Goal: Task Accomplishment & Management: Use online tool/utility

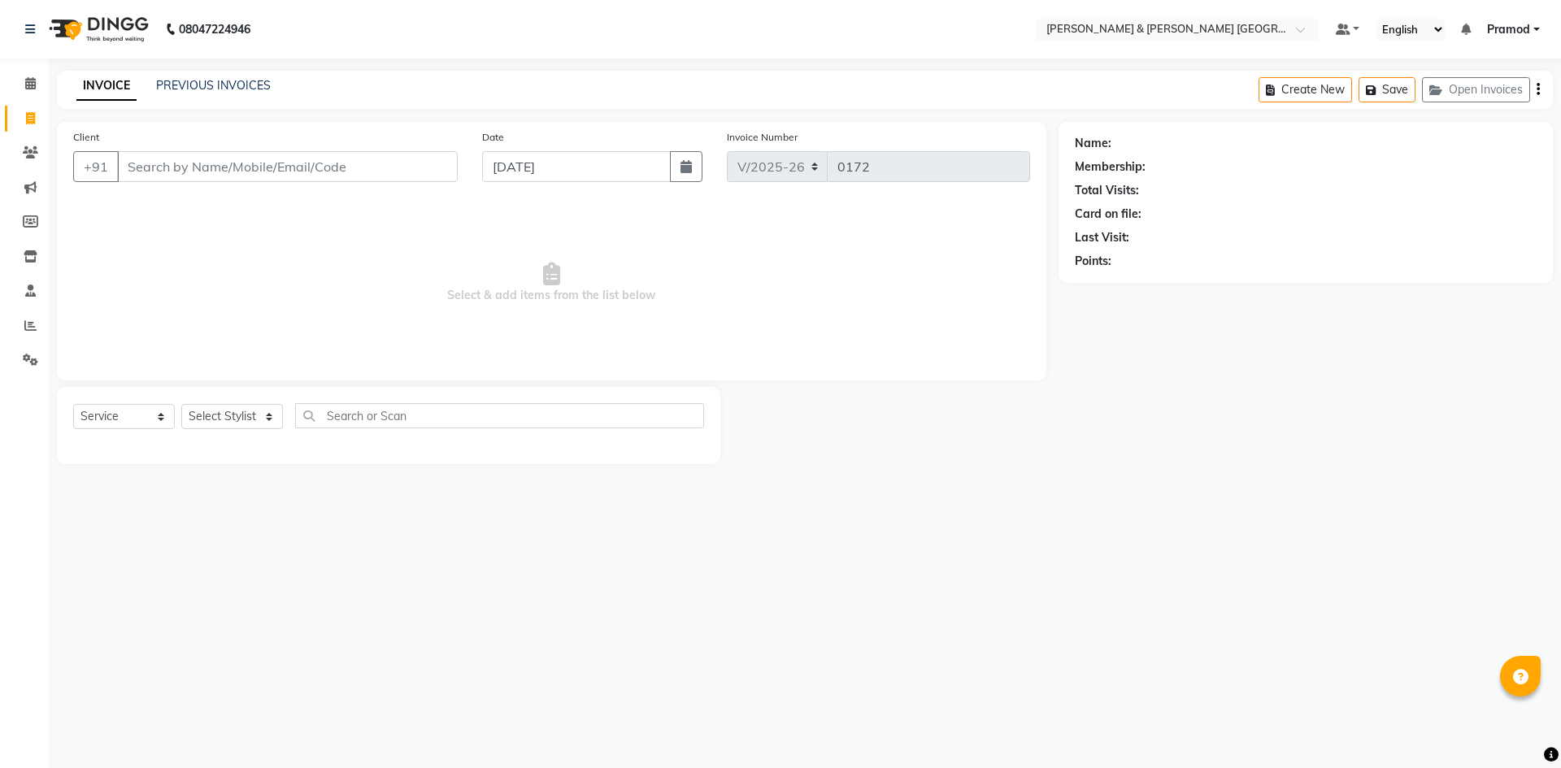
select select "8717"
select select "service"
type input "9901348911"
drag, startPoint x: 209, startPoint y: 405, endPoint x: 212, endPoint y: 413, distance: 8.8
click at [209, 405] on select "Select Stylist [PERSON_NAME] [PERSON_NAME] [PERSON_NAME] [PERSON_NAME] Shabbu […" at bounding box center [232, 416] width 102 height 25
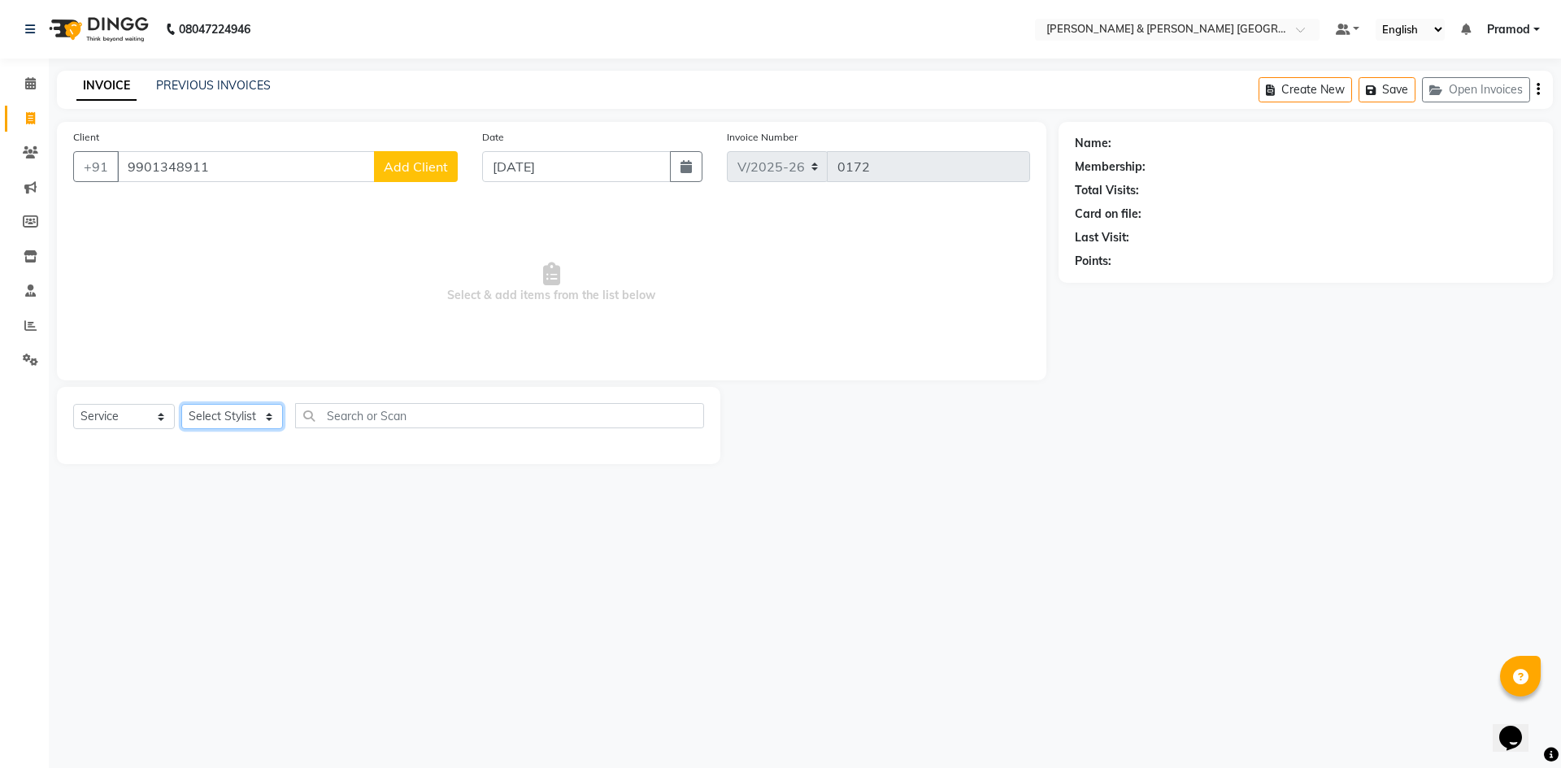
select select "88029"
click at [181, 404] on select "Select Stylist [PERSON_NAME] [PERSON_NAME] [PERSON_NAME] [PERSON_NAME] Shabbu […" at bounding box center [232, 416] width 102 height 25
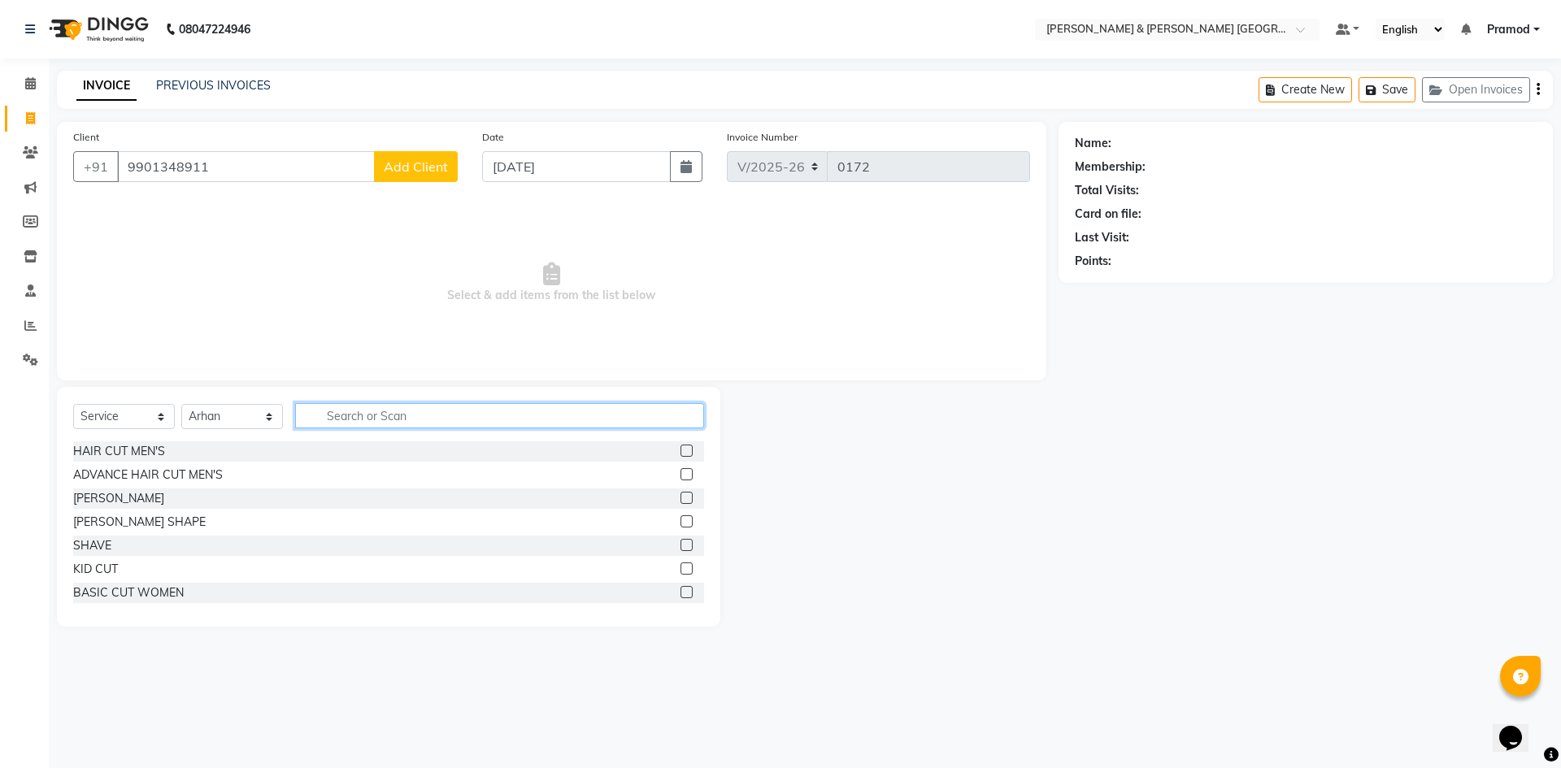
click at [483, 425] on input "text" at bounding box center [499, 415] width 409 height 25
click at [421, 167] on span "Add Client" at bounding box center [416, 167] width 64 height 16
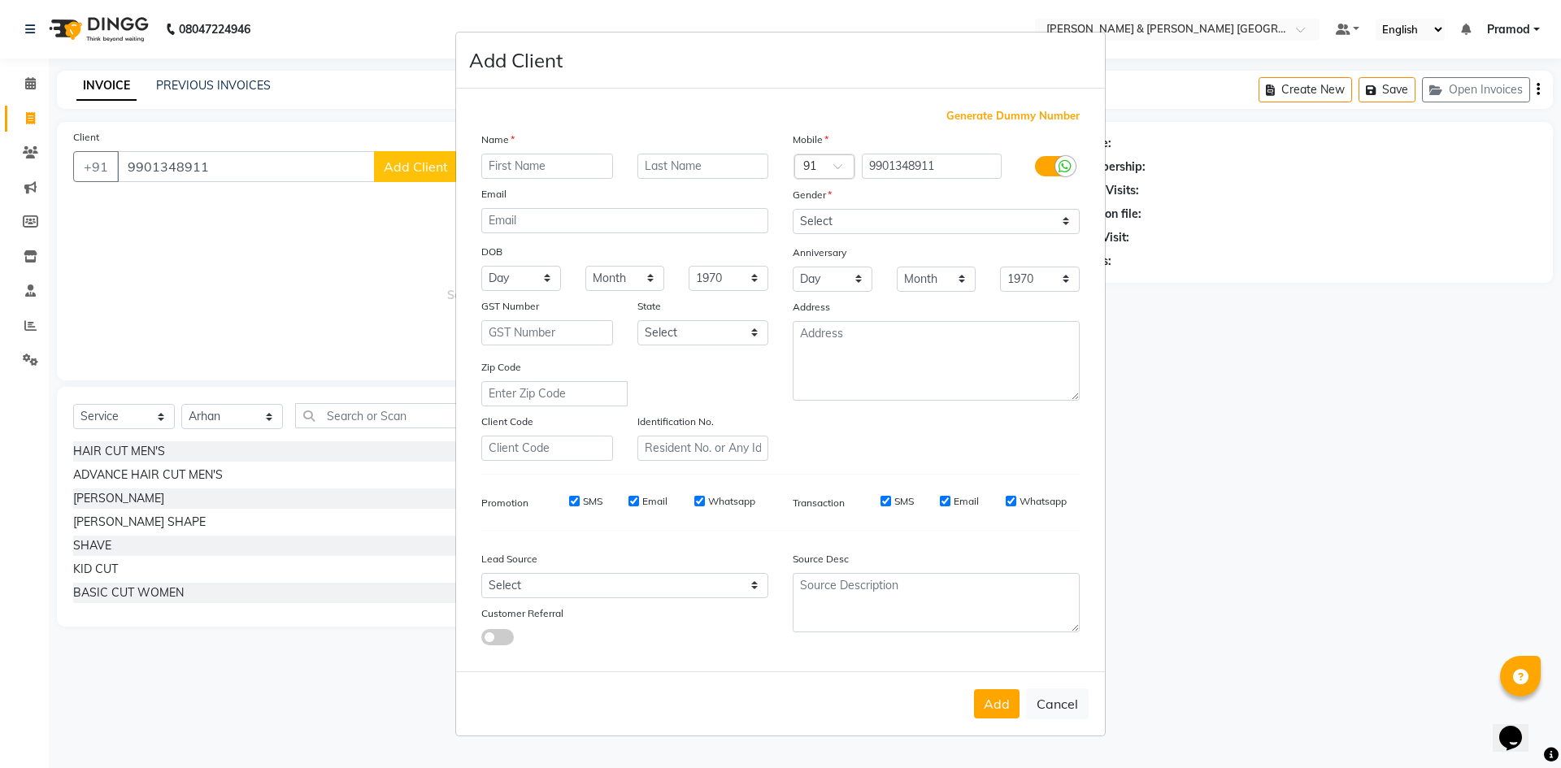
type input "a"
type input "AHDITHYA"
